Goal: Transaction & Acquisition: Book appointment/travel/reservation

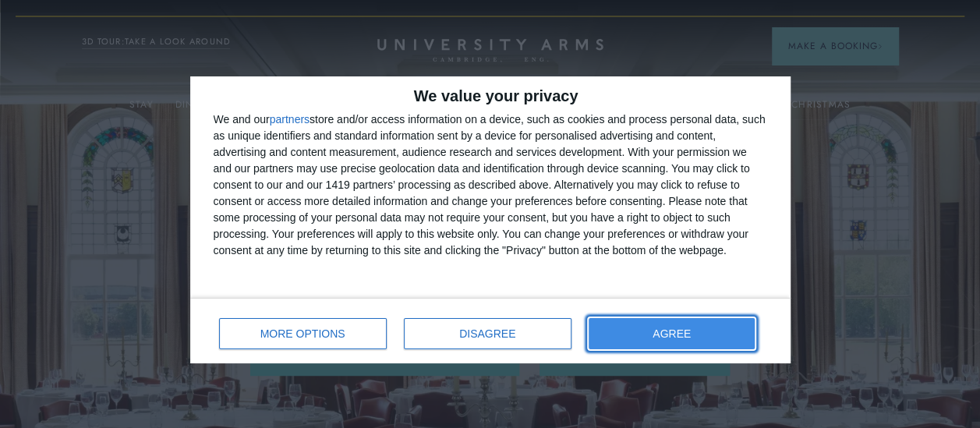
click at [656, 333] on button "AGREE" at bounding box center [671, 333] width 167 height 31
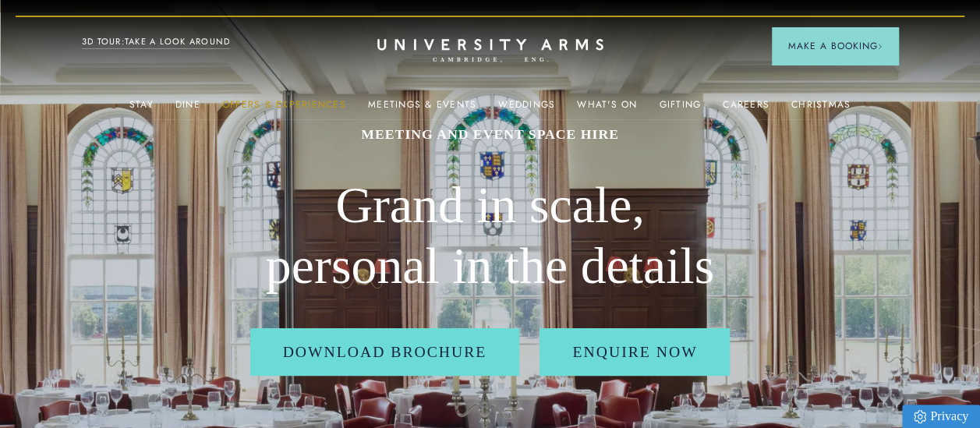
click at [313, 103] on link "Offers & Experiences" at bounding box center [284, 109] width 124 height 20
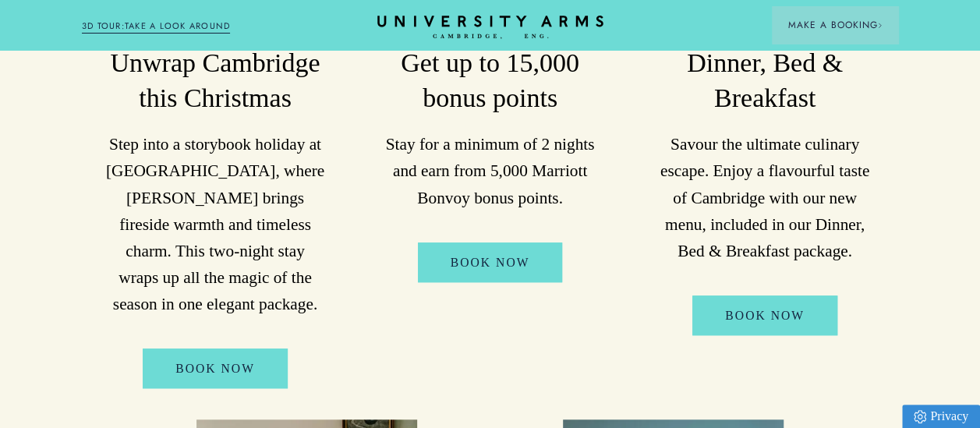
scroll to position [475, 0]
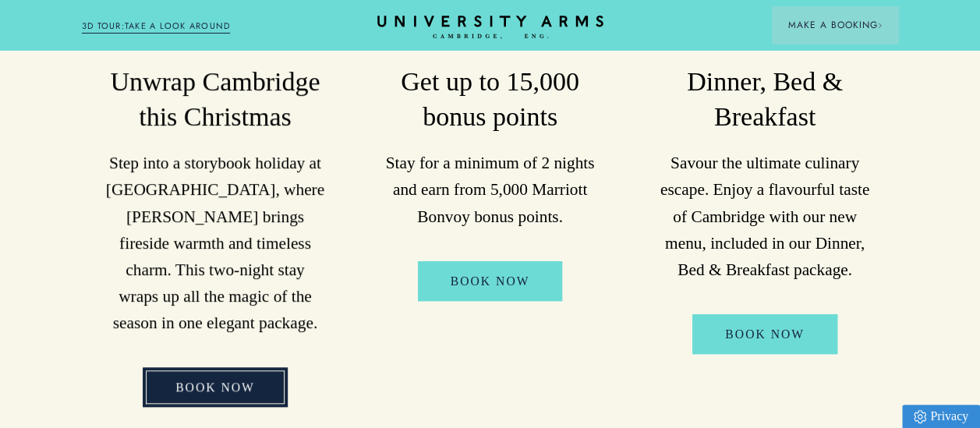
click at [212, 382] on link "BOOK NOW" at bounding box center [215, 387] width 145 height 40
